Goal: Transaction & Acquisition: Purchase product/service

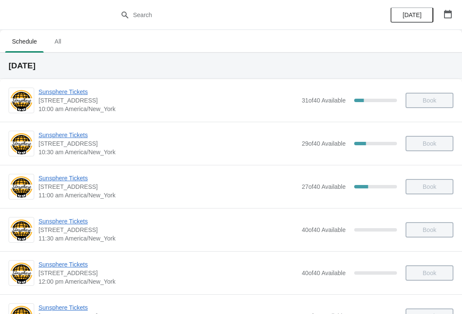
scroll to position [376, 0]
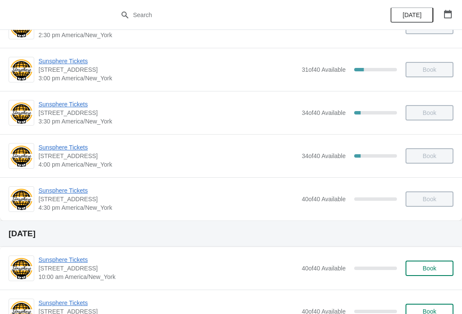
click at [430, 264] on button "Book" at bounding box center [429, 268] width 48 height 15
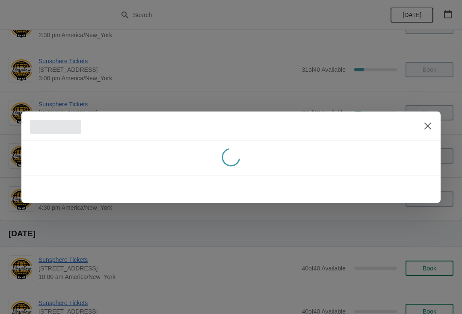
click at [427, 126] on icon "Close" at bounding box center [427, 125] width 7 height 7
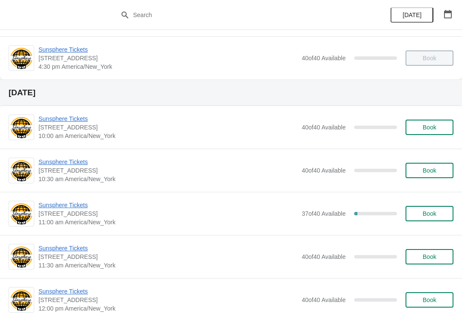
scroll to position [519, 0]
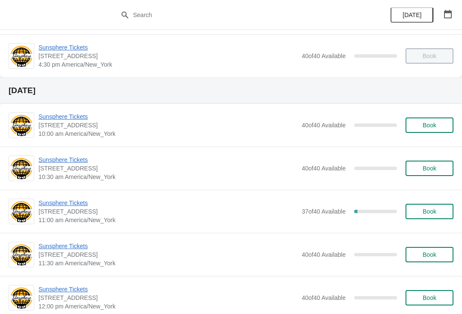
click at [443, 163] on button "Book" at bounding box center [429, 168] width 48 height 15
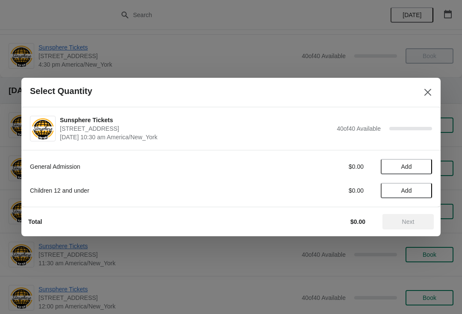
click at [418, 171] on button "Add" at bounding box center [405, 166] width 51 height 15
click at [420, 170] on icon at bounding box center [420, 166] width 9 height 9
click at [423, 165] on icon at bounding box center [420, 166] width 9 height 9
click at [412, 215] on button "Next" at bounding box center [407, 221] width 51 height 15
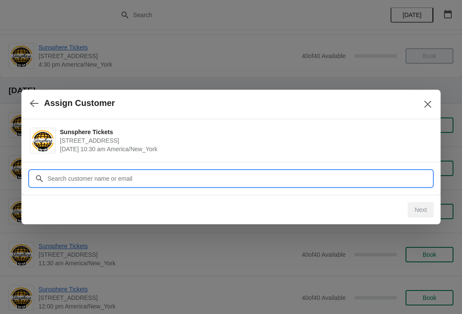
click at [132, 173] on input "Customer" at bounding box center [239, 178] width 385 height 15
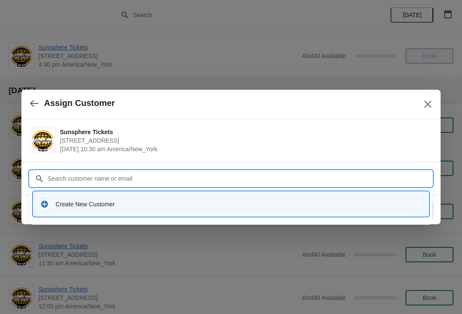
click at [153, 204] on div "Create New Customer" at bounding box center [239, 204] width 366 height 9
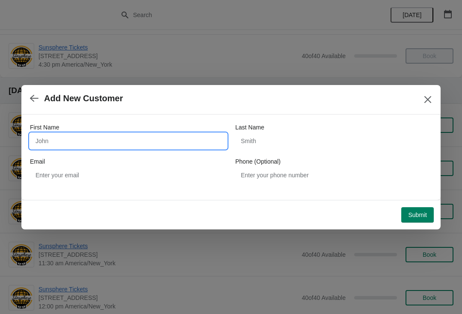
click at [115, 147] on input "First Name" at bounding box center [128, 140] width 197 height 15
type input "Walkin"
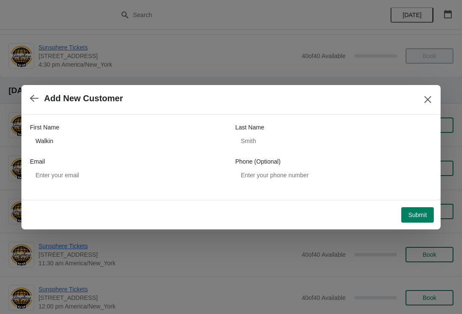
click at [416, 214] on span "Submit" at bounding box center [417, 215] width 19 height 7
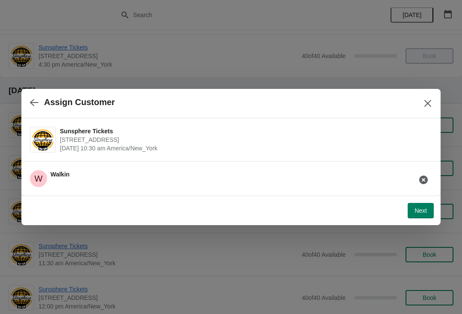
click at [425, 205] on button "Next" at bounding box center [420, 210] width 26 height 15
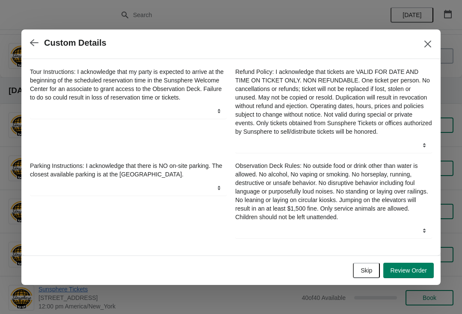
click at [425, 269] on button "Review Order" at bounding box center [408, 270] width 50 height 15
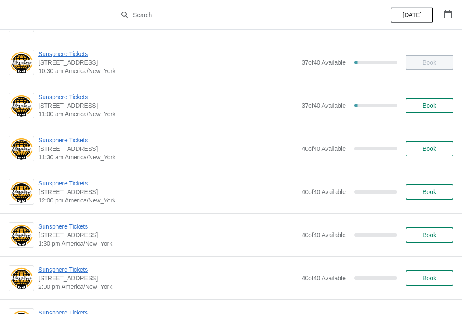
scroll to position [84, 0]
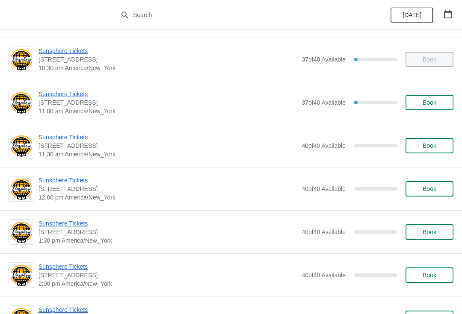
click at [65, 98] on span "Sunsphere Tickets" at bounding box center [167, 94] width 259 height 9
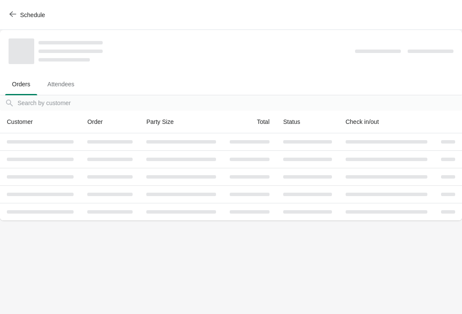
scroll to position [0, 0]
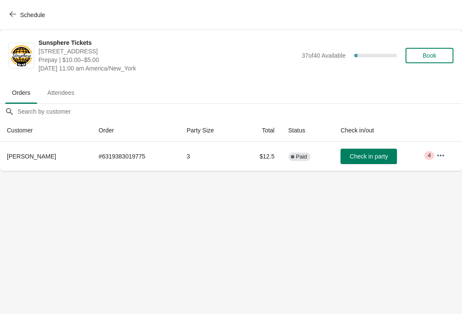
click at [356, 155] on span "Check in party" at bounding box center [369, 156] width 38 height 7
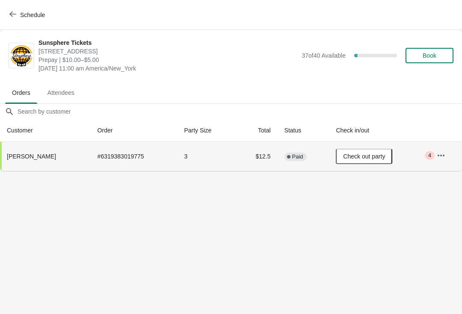
click at [442, 54] on span "Book" at bounding box center [429, 55] width 32 height 7
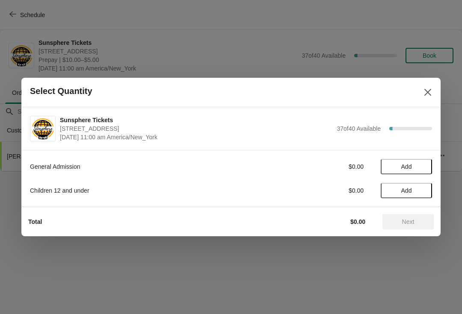
click at [424, 165] on button "Add" at bounding box center [405, 166] width 51 height 15
click at [399, 221] on span "Next" at bounding box center [408, 221] width 38 height 7
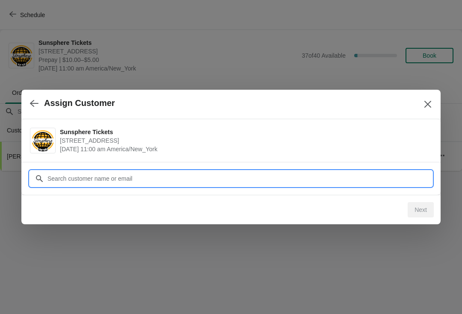
click at [175, 178] on input "Customer" at bounding box center [239, 178] width 385 height 15
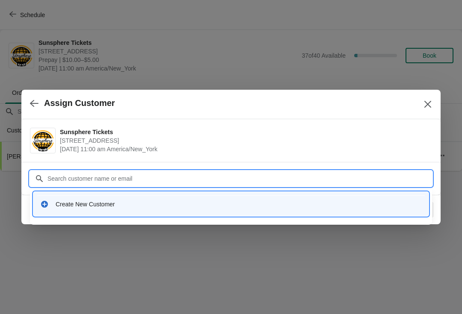
click at [124, 204] on div "Create New Customer" at bounding box center [239, 204] width 366 height 9
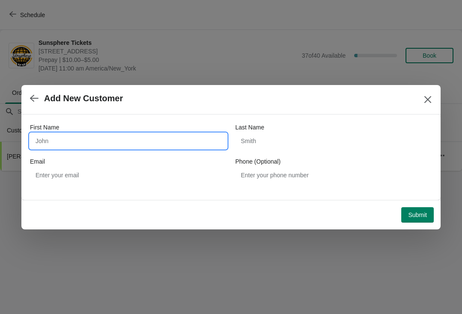
click at [91, 133] on input "First Name" at bounding box center [128, 140] width 197 height 15
type input "Walkin"
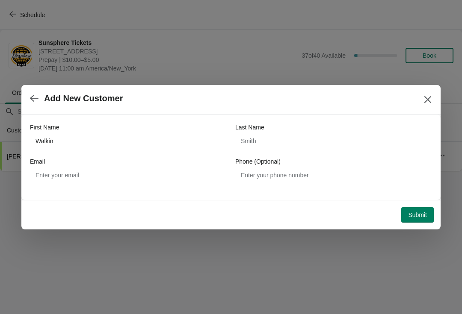
click at [415, 216] on span "Submit" at bounding box center [417, 215] width 19 height 7
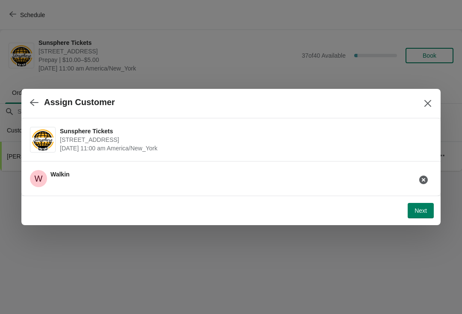
click at [423, 209] on span "Next" at bounding box center [420, 210] width 12 height 7
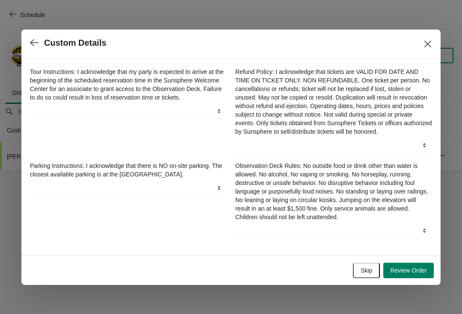
click at [415, 268] on button "Review Order" at bounding box center [408, 270] width 50 height 15
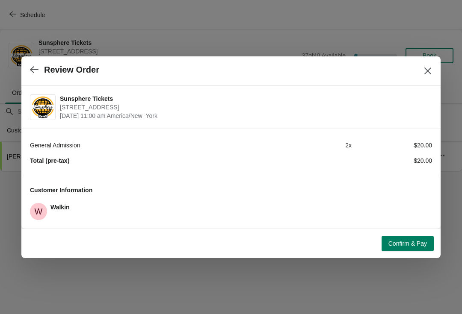
click at [416, 236] on button "Confirm & Pay" at bounding box center [407, 243] width 52 height 15
